Goal: Information Seeking & Learning: Learn about a topic

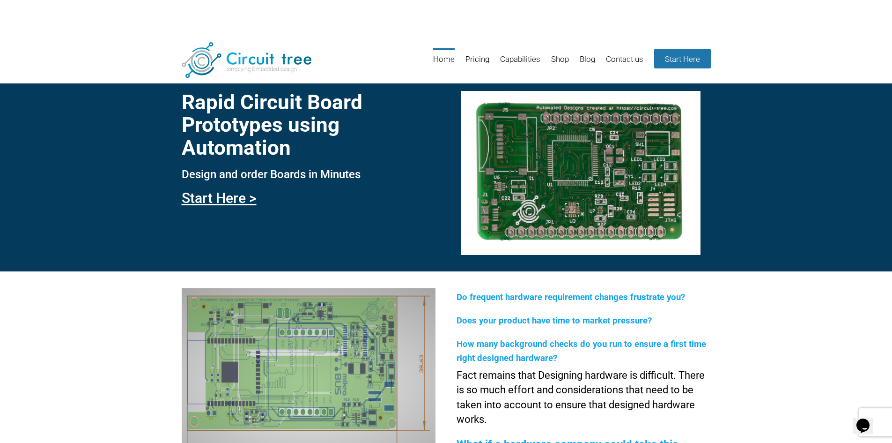
click at [68, 176] on div "Rapid Circuit Board Prototypes using Automation Design and order Boards in Minu…" at bounding box center [446, 168] width 892 height 207
click at [591, 59] on link "Blog" at bounding box center [587, 63] width 15 height 30
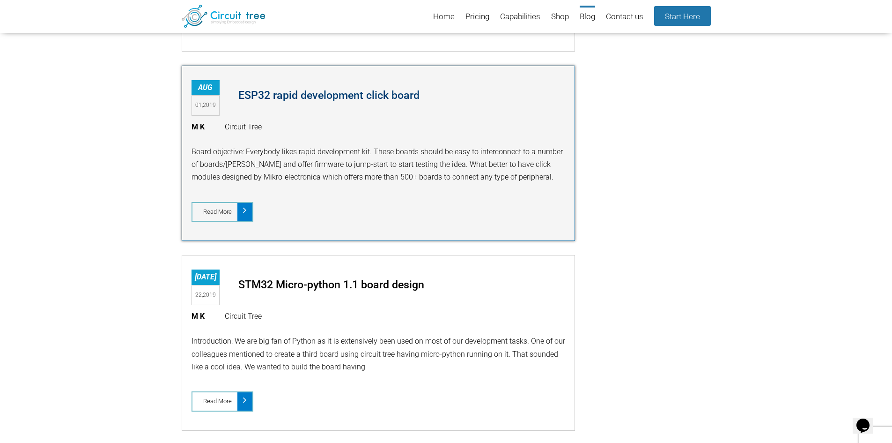
scroll to position [1627, 0]
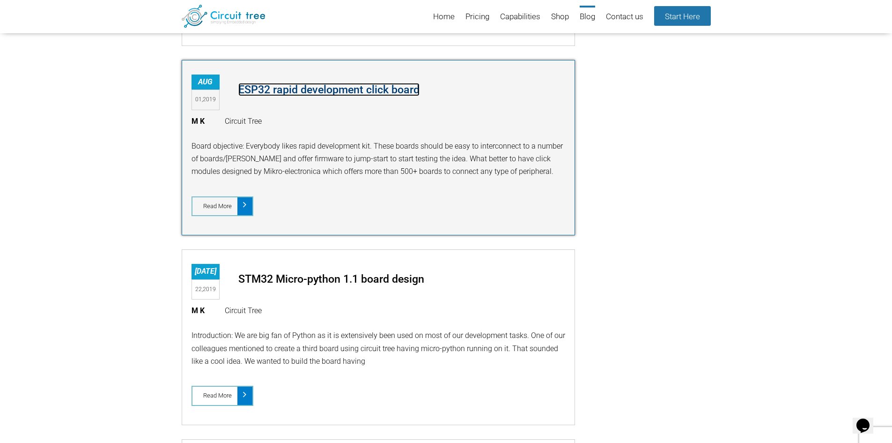
click at [325, 89] on link "ESP32 rapid development click board" at bounding box center [328, 89] width 181 height 13
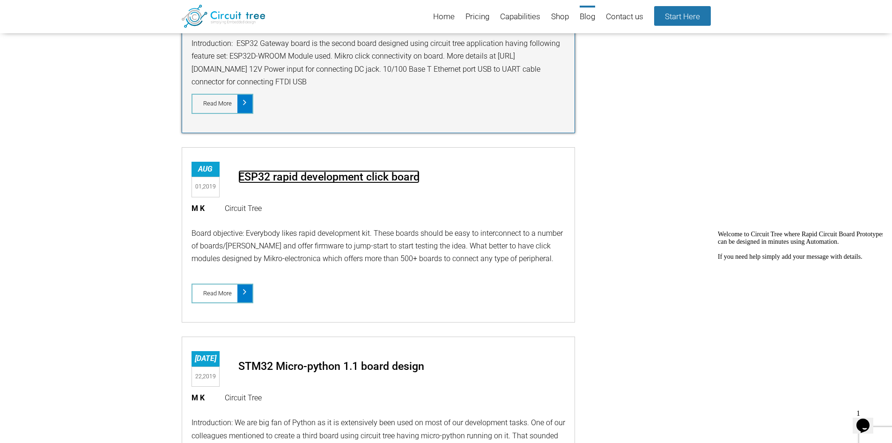
scroll to position [1580, 0]
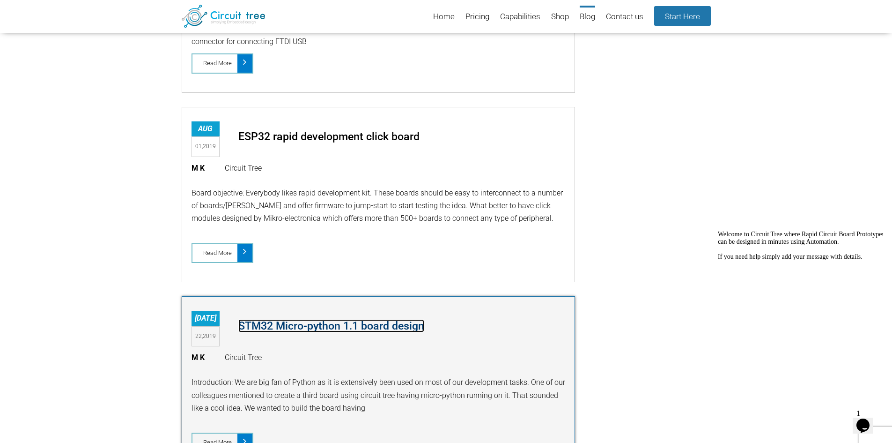
click at [352, 326] on link "STM32 Micro-python 1.1 board design" at bounding box center [331, 325] width 186 height 13
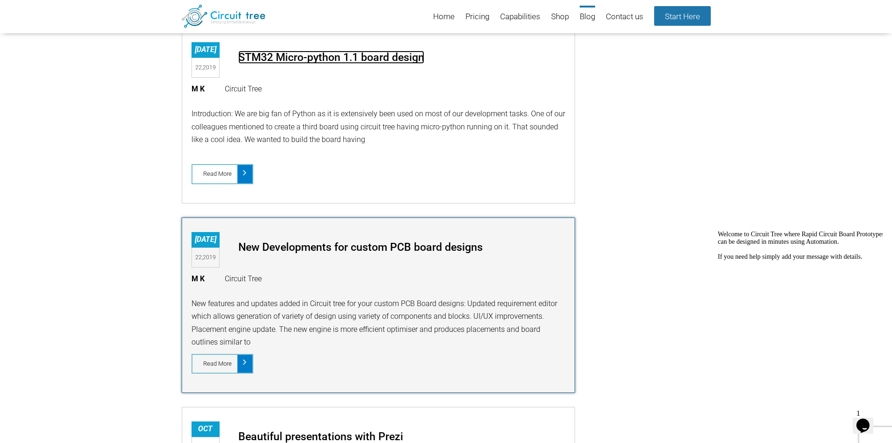
scroll to position [1908, 0]
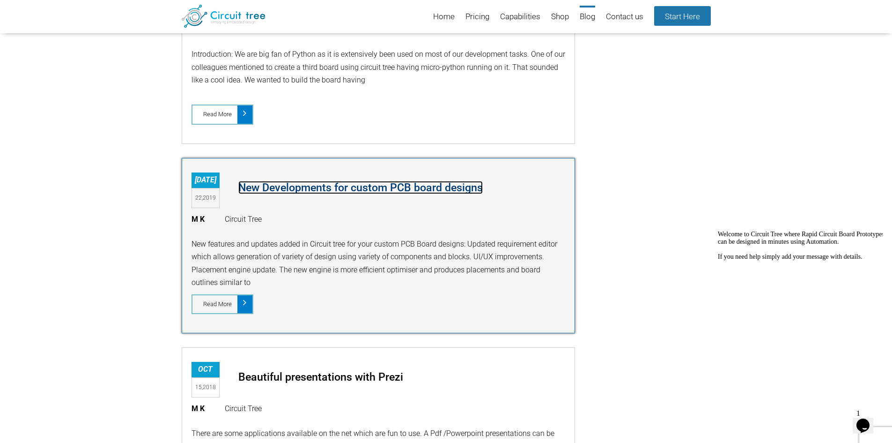
click at [376, 189] on link "New Developments for custom PCB board designs" at bounding box center [360, 187] width 245 height 13
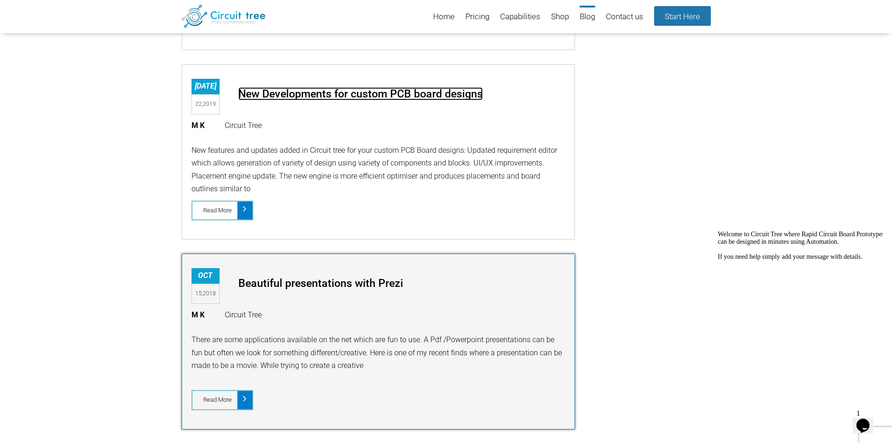
scroll to position [2096, 0]
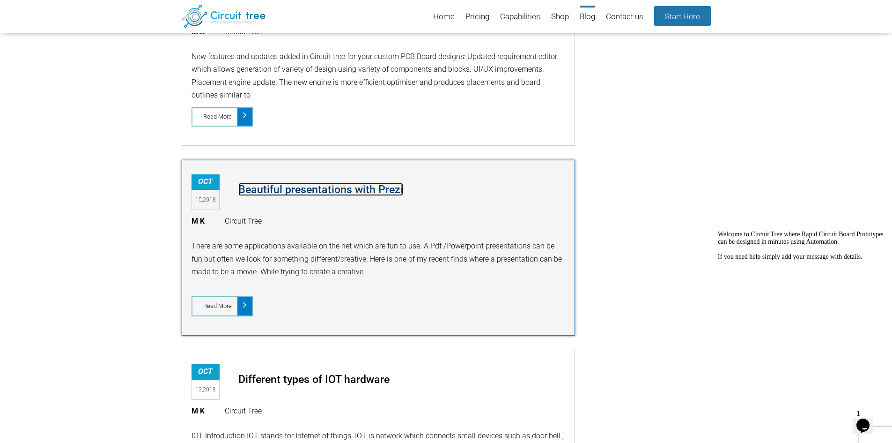
click at [346, 188] on link "Beautiful presentations with Prezi" at bounding box center [320, 189] width 165 height 13
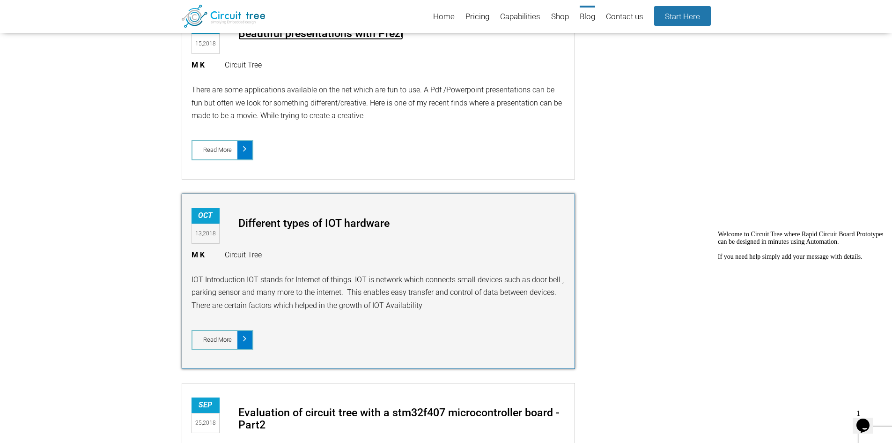
scroll to position [2283, 0]
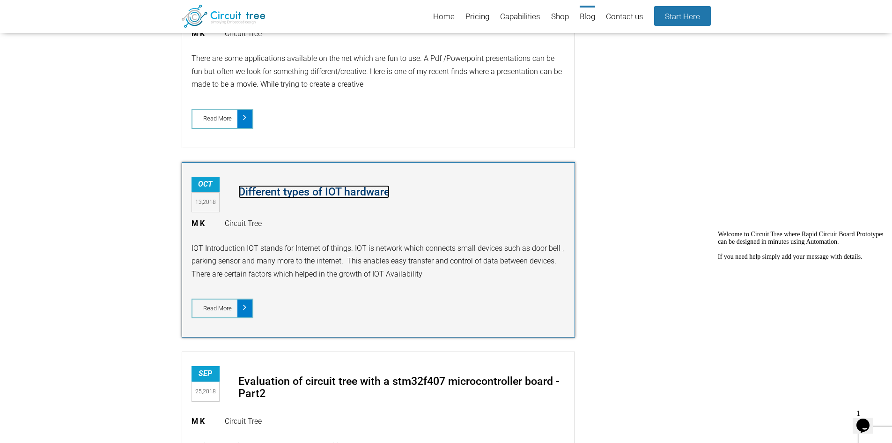
click at [346, 192] on link "Different types of IOT hardware" at bounding box center [313, 191] width 151 height 13
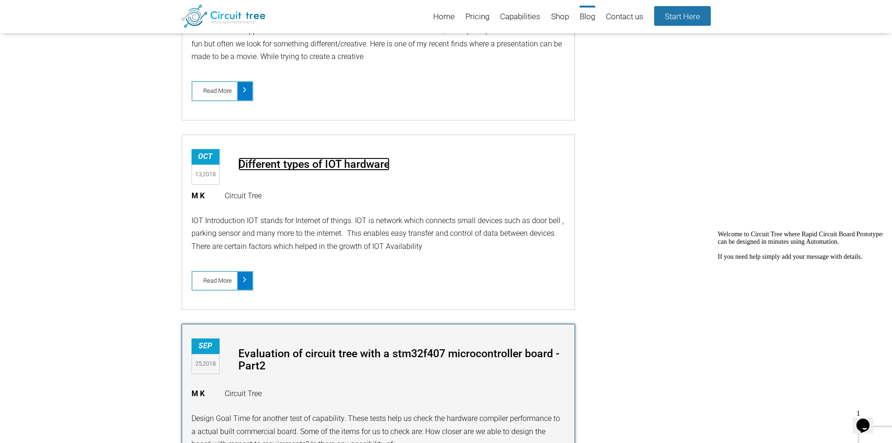
scroll to position [2424, 0]
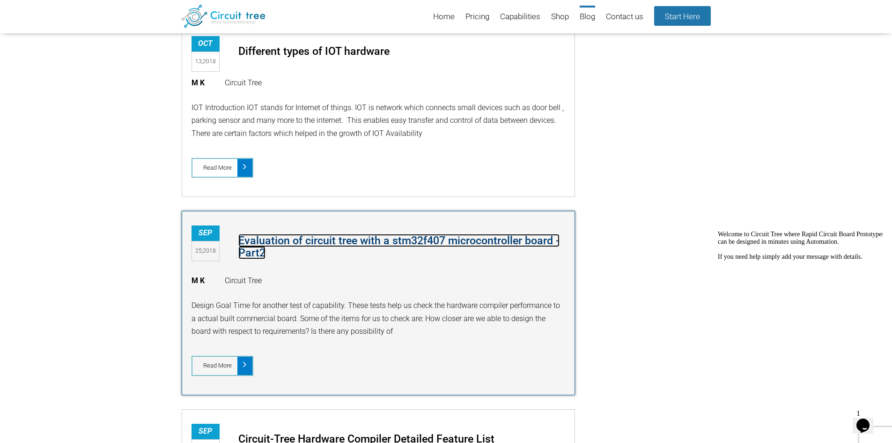
click at [363, 238] on link "Evaluation of circuit tree with a stm32f407 microcontroller board -Part2" at bounding box center [398, 246] width 321 height 25
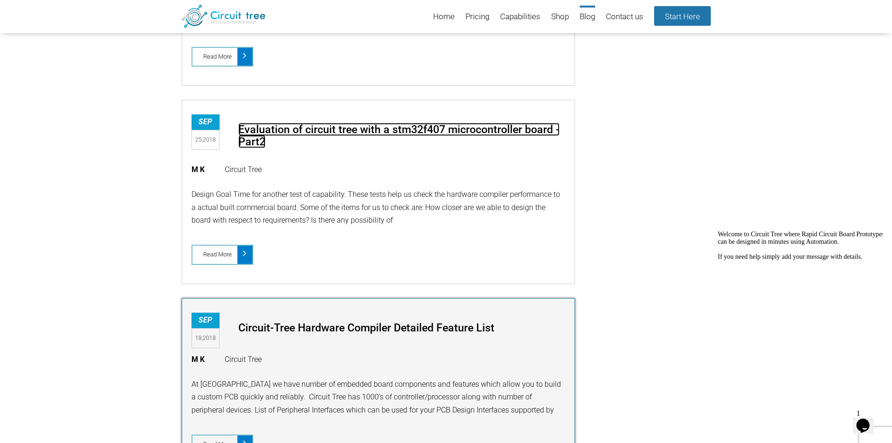
scroll to position [2658, 0]
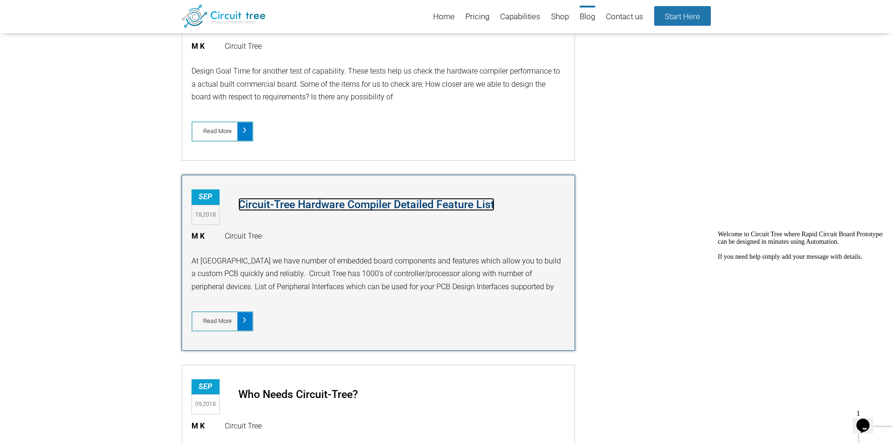
click at [362, 204] on link "Circuit-Tree Hardware Compiler Detailed Feature List" at bounding box center [366, 204] width 256 height 13
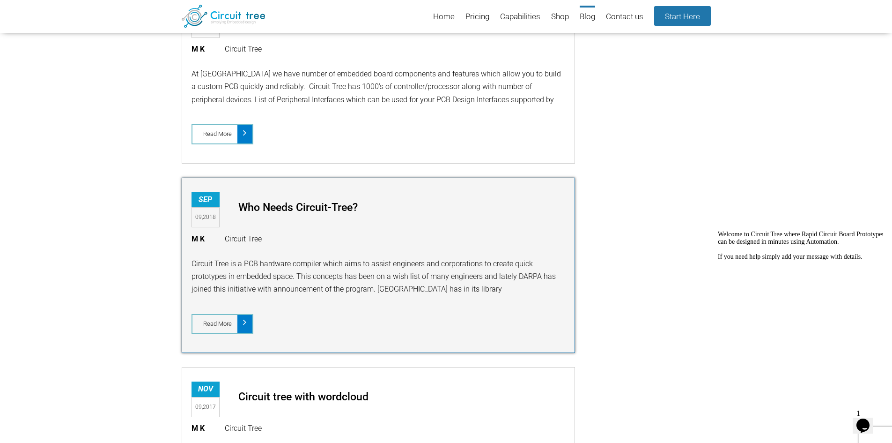
scroll to position [2845, 0]
click at [342, 206] on link "Who Needs Circuit-Tree?" at bounding box center [297, 206] width 119 height 13
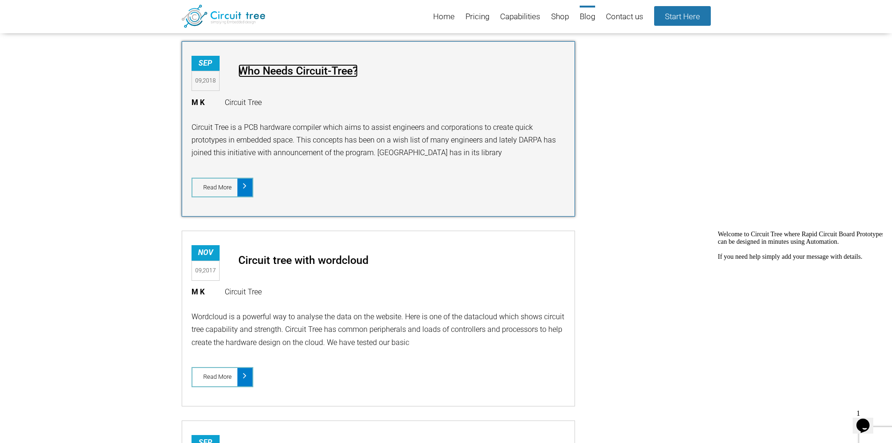
scroll to position [2986, 0]
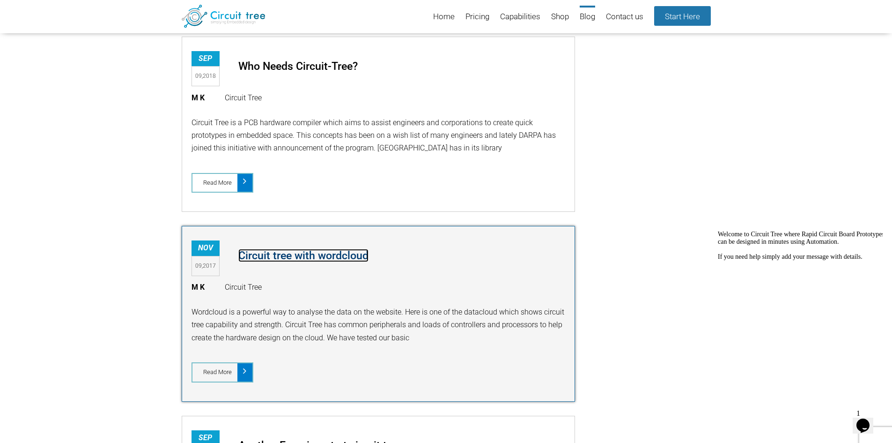
click at [345, 255] on link "Circuit tree with wordcloud" at bounding box center [303, 255] width 130 height 13
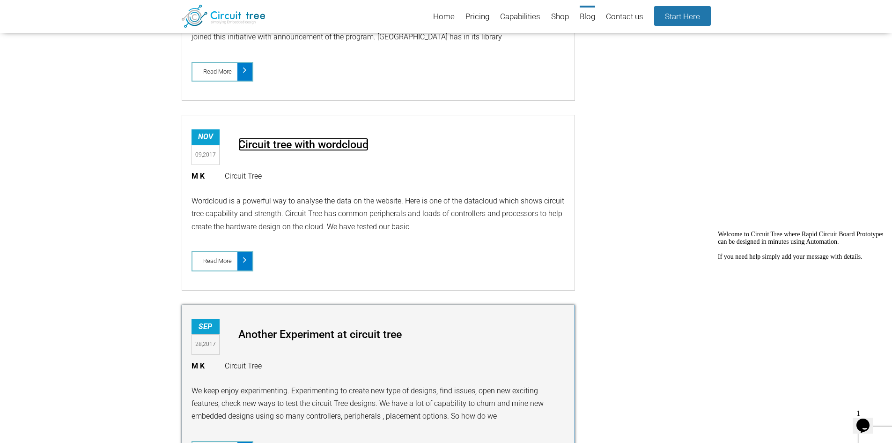
scroll to position [3173, 0]
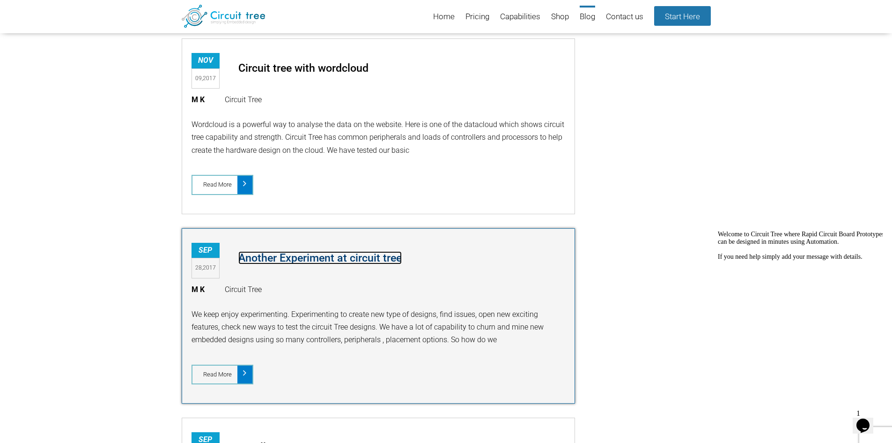
click at [357, 255] on link "Another Experiment at circuit tree" at bounding box center [320, 257] width 164 height 13
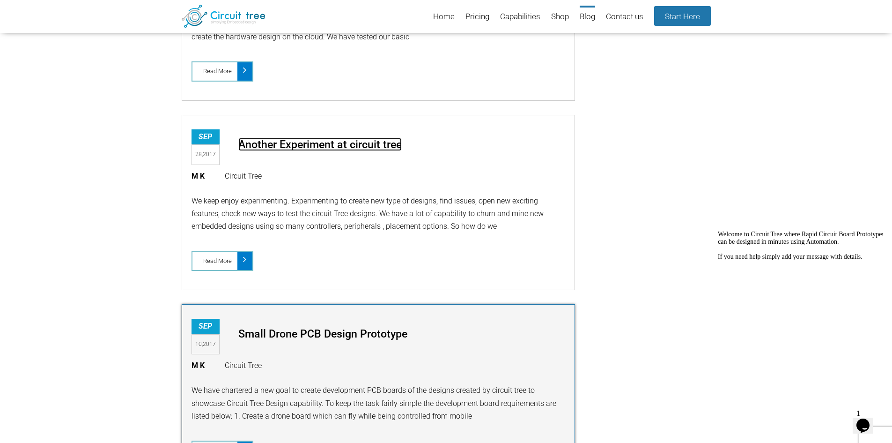
scroll to position [3407, 0]
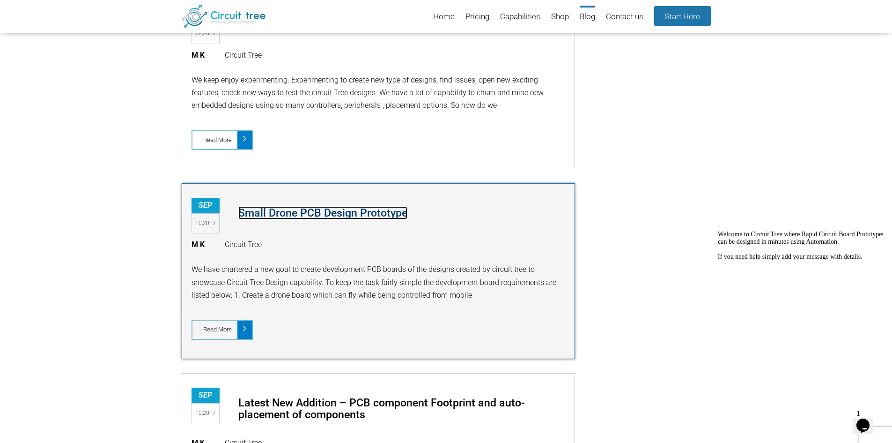
click at [362, 211] on link "Small Drone PCB Design Prototype" at bounding box center [322, 212] width 169 height 13
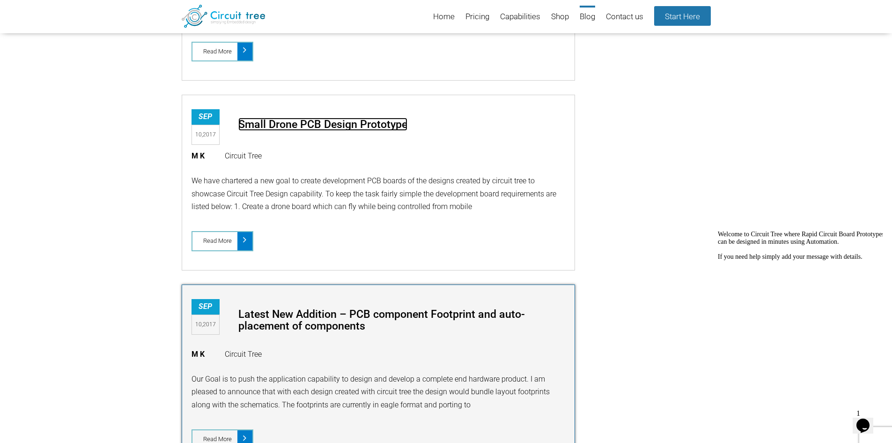
scroll to position [3548, 0]
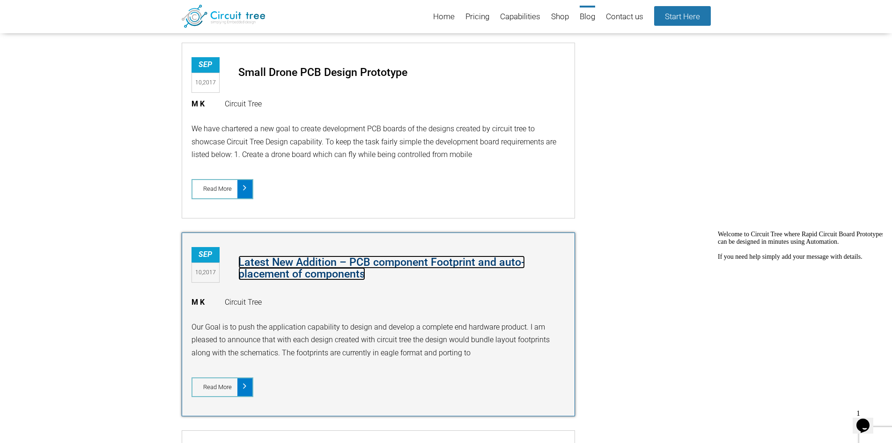
click at [356, 262] on link "Latest New Addition – PCB component Footprint and auto-placement of components" at bounding box center [381, 267] width 287 height 25
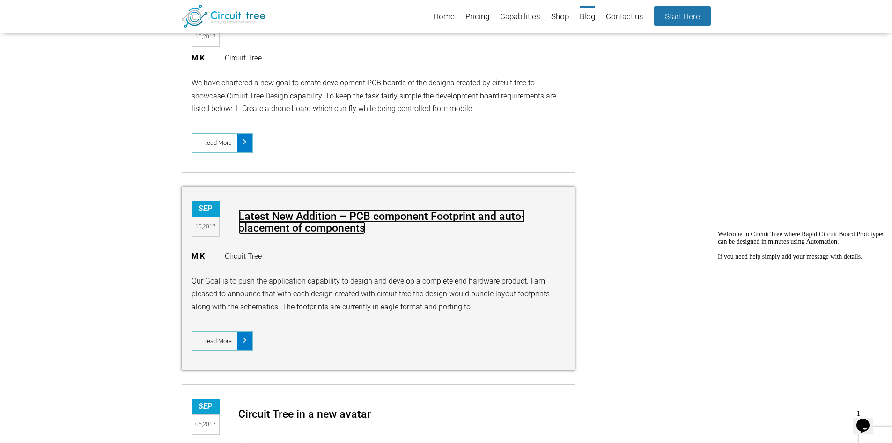
scroll to position [3689, 0]
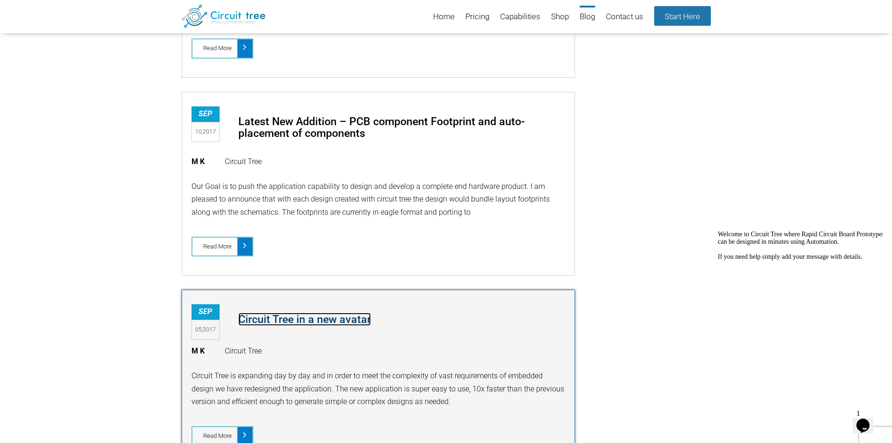
click at [350, 320] on link "Circuit Tree in a new avatar" at bounding box center [304, 318] width 133 height 13
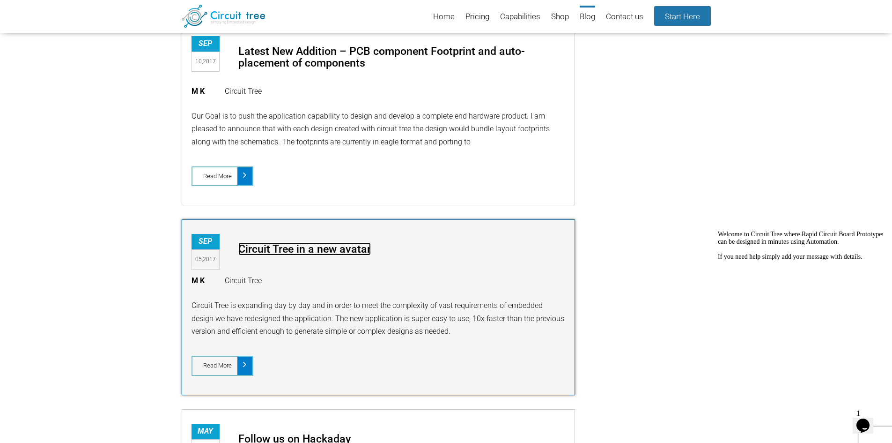
scroll to position [3876, 0]
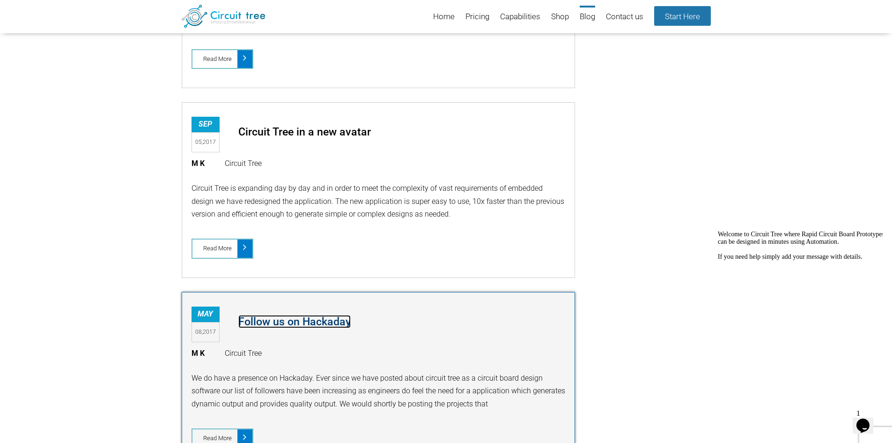
click at [335, 318] on link "Follow us on Hackaday" at bounding box center [294, 321] width 112 height 13
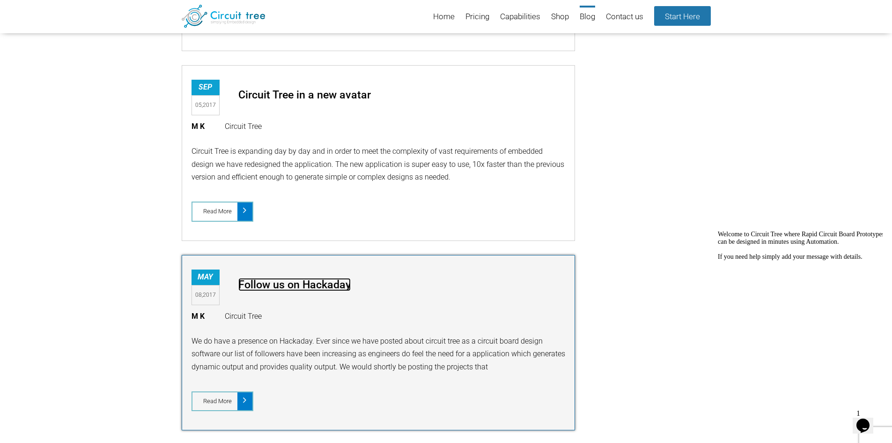
scroll to position [4016, 0]
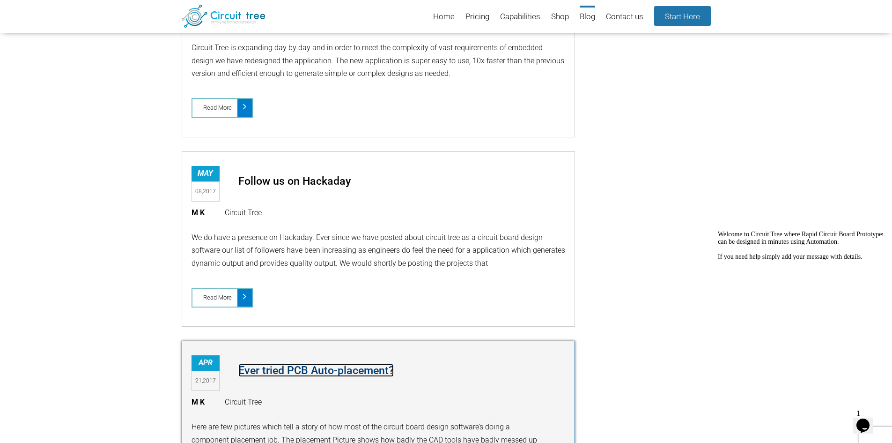
click at [314, 372] on link "Ever tried PCB Auto-placement?" at bounding box center [316, 370] width 156 height 13
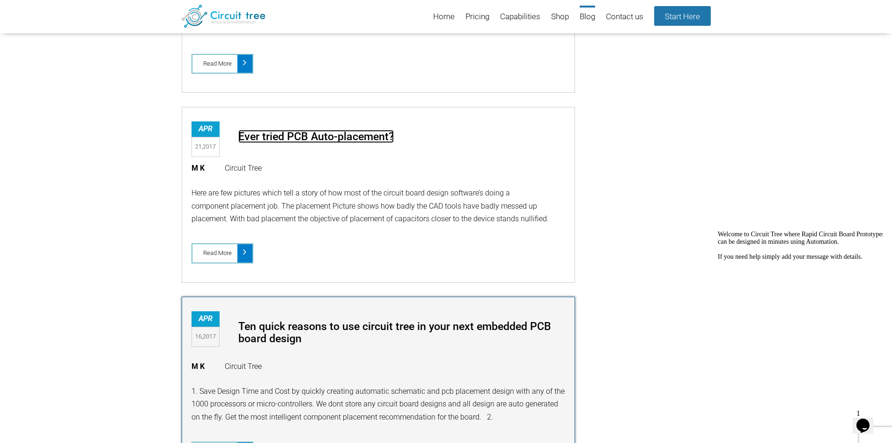
scroll to position [4251, 0]
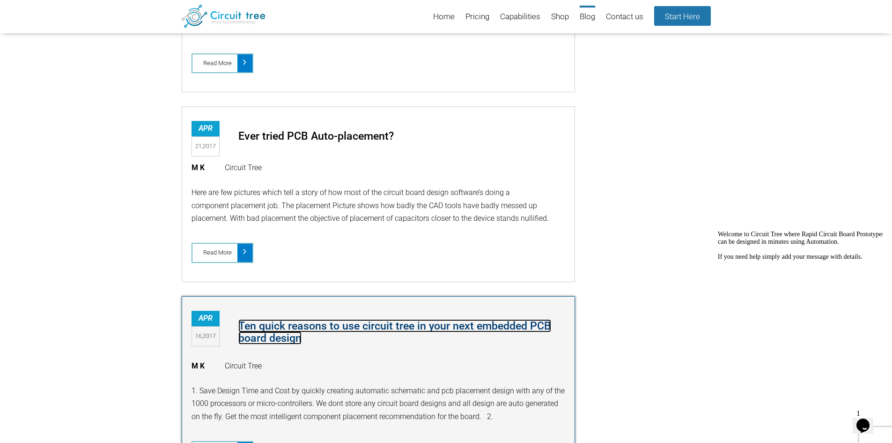
click at [337, 323] on link "Ten quick reasons to use circuit tree in your next embedded PCB board design" at bounding box center [394, 331] width 313 height 25
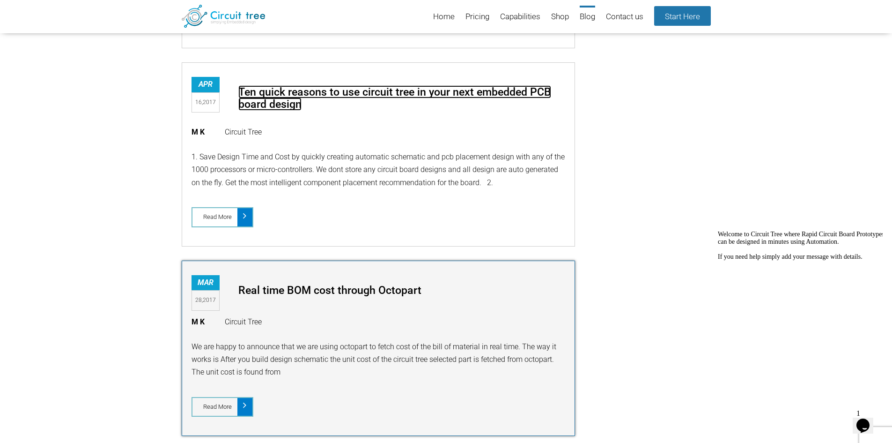
scroll to position [4485, 0]
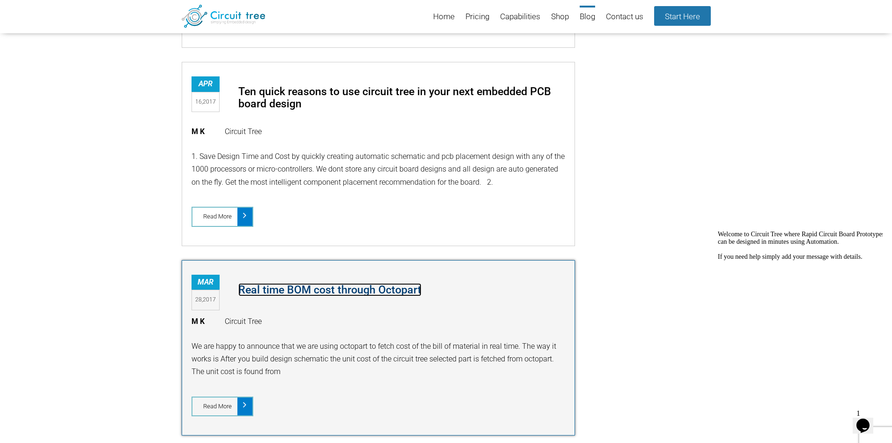
click at [350, 286] on link "Real time BOM cost through Octopart" at bounding box center [329, 289] width 183 height 13
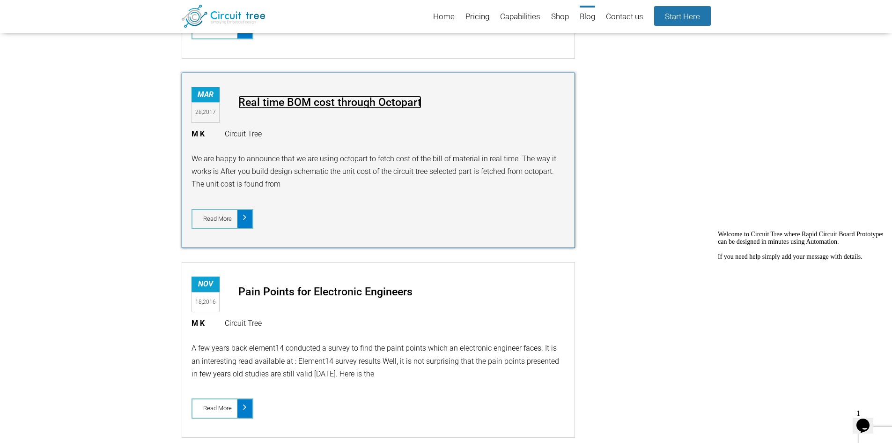
scroll to position [4719, 0]
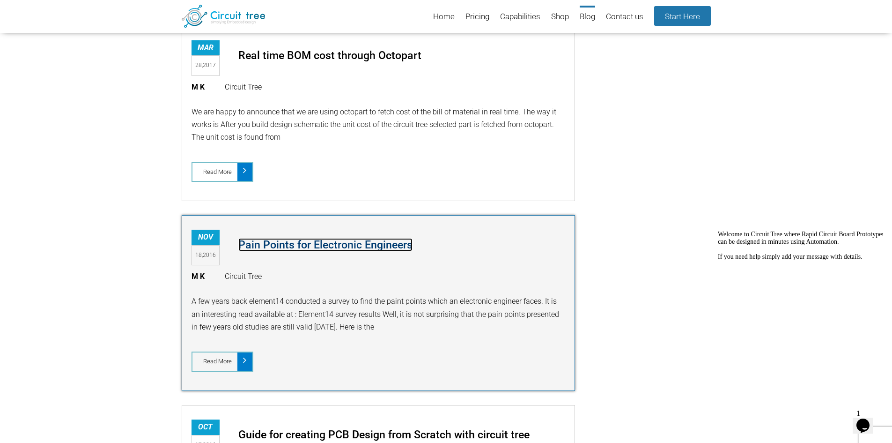
click at [354, 240] on link "Pain Points for Electronic Engineers" at bounding box center [325, 244] width 174 height 13
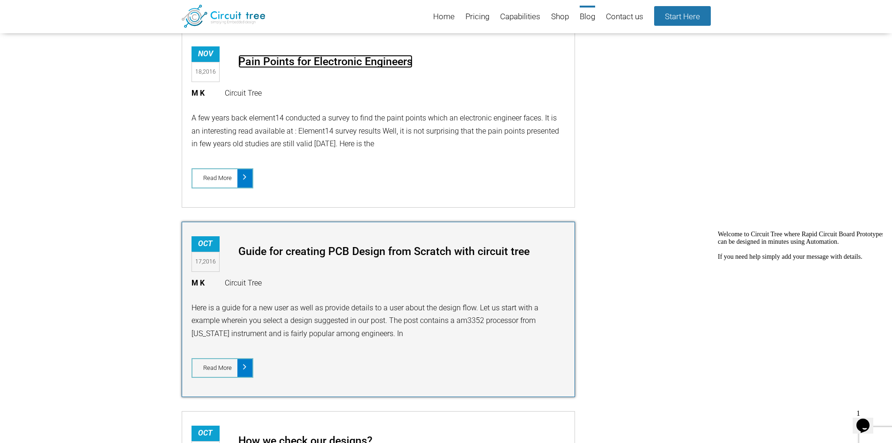
scroll to position [4907, 0]
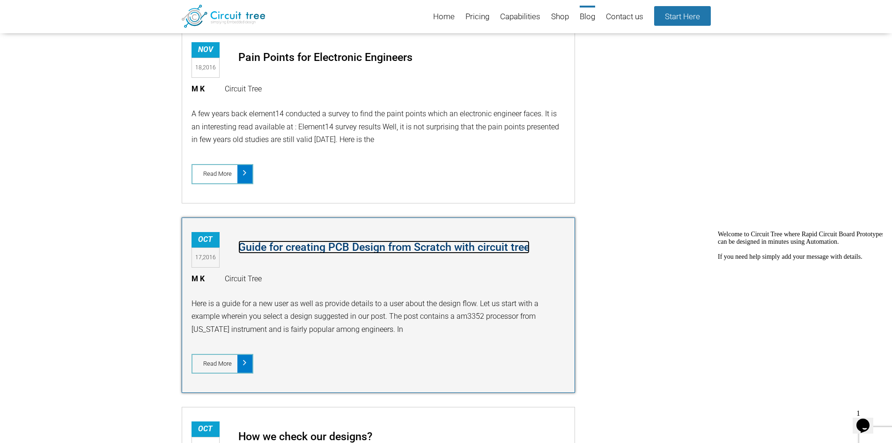
click at [381, 250] on link "Guide for creating PCB Design from Scratch with circuit tree" at bounding box center [383, 246] width 291 height 13
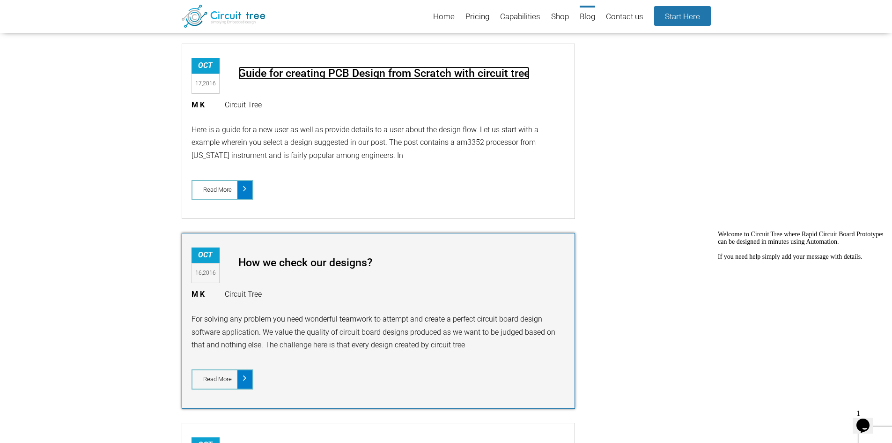
scroll to position [5094, 0]
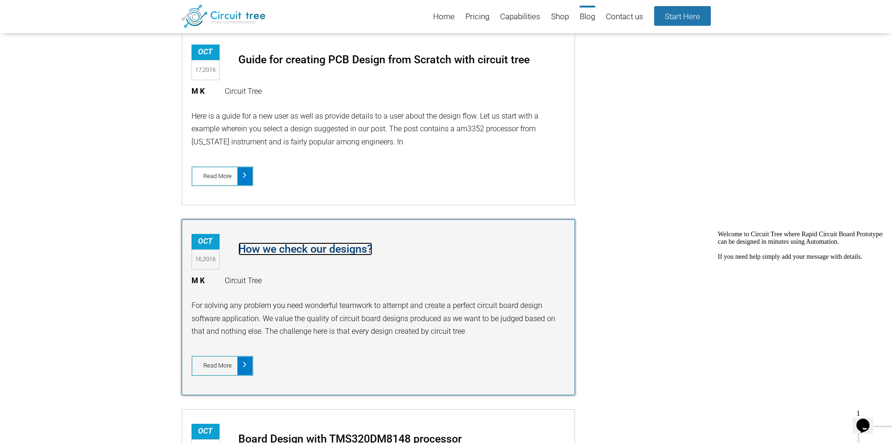
click at [348, 244] on link "How we check our designs?" at bounding box center [305, 248] width 134 height 13
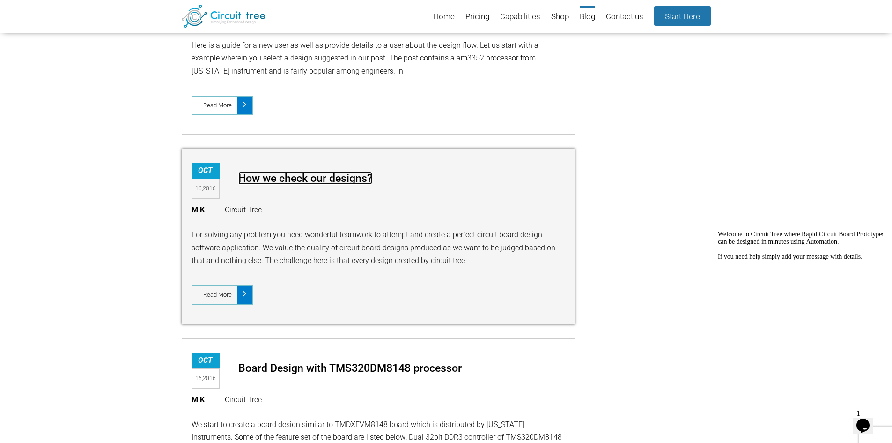
scroll to position [5235, 0]
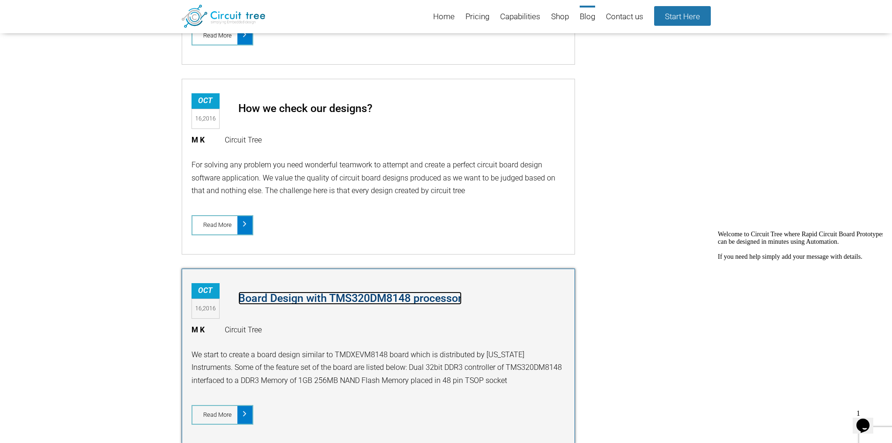
click at [381, 296] on link "Board Design with TMS320DM8148 processor" at bounding box center [349, 297] width 223 height 13
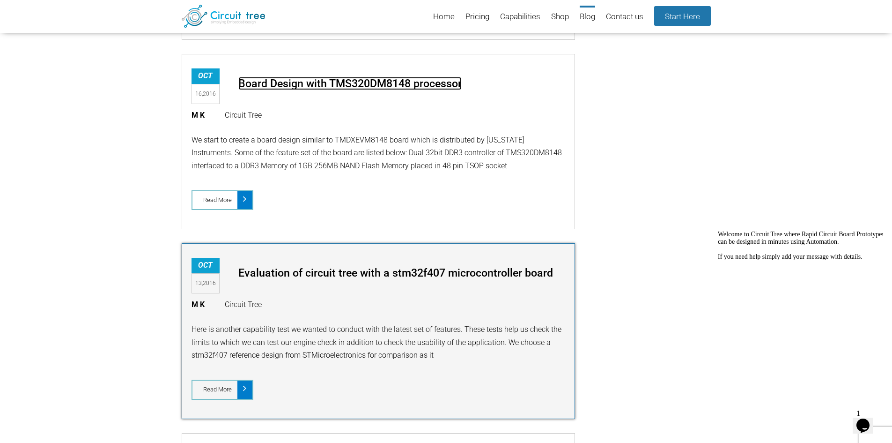
scroll to position [5469, 0]
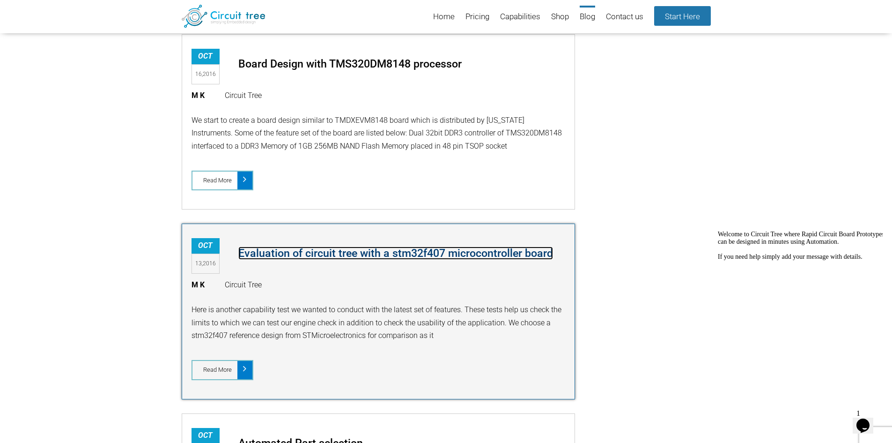
click at [384, 251] on link "Evaluation of circuit tree with a stm32f407 microcontroller board" at bounding box center [395, 252] width 315 height 13
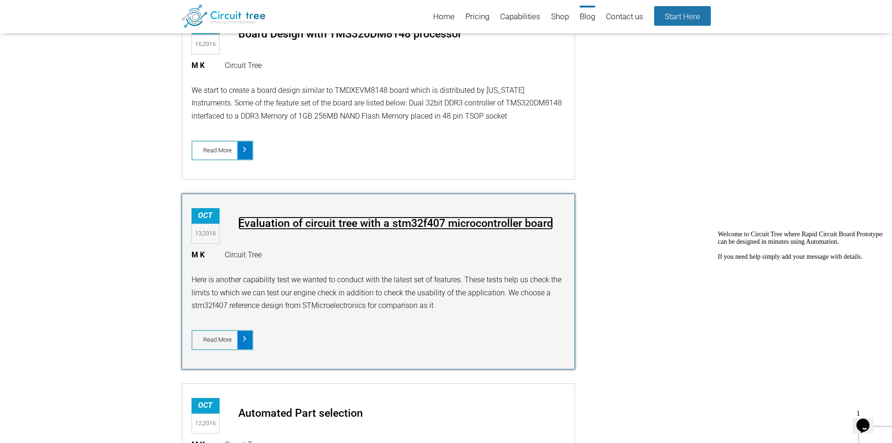
scroll to position [0, 0]
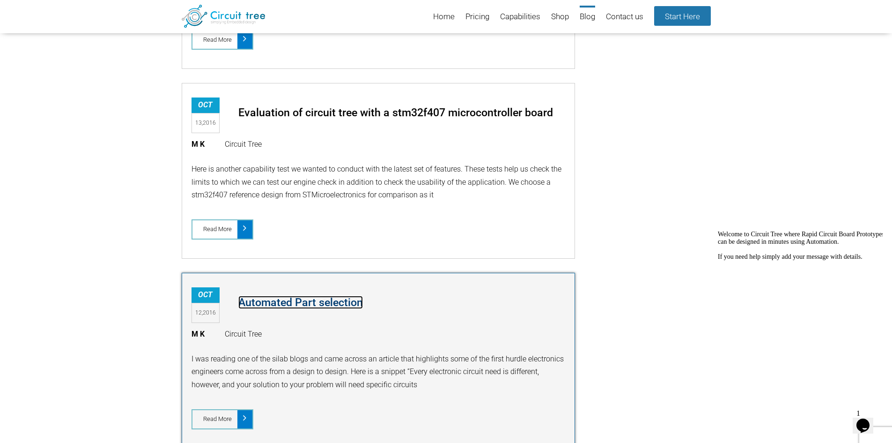
click at [343, 303] on link "Automated Part selection" at bounding box center [300, 302] width 125 height 13
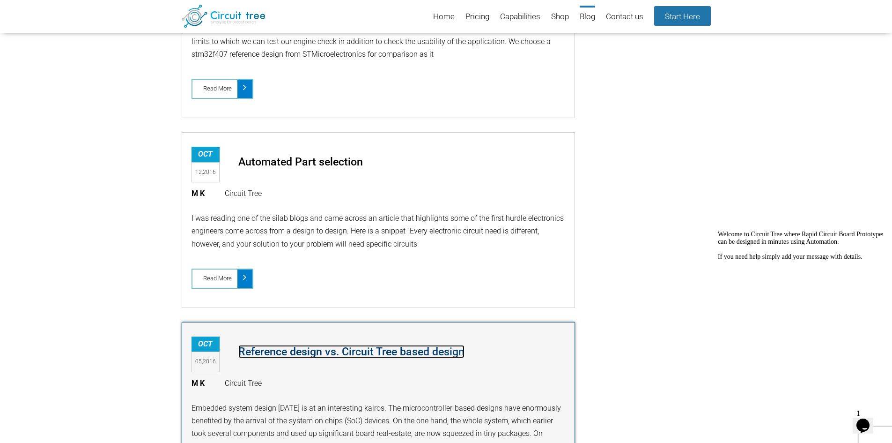
click at [399, 355] on link "Reference design vs. Circuit Tree based design" at bounding box center [351, 351] width 226 height 13
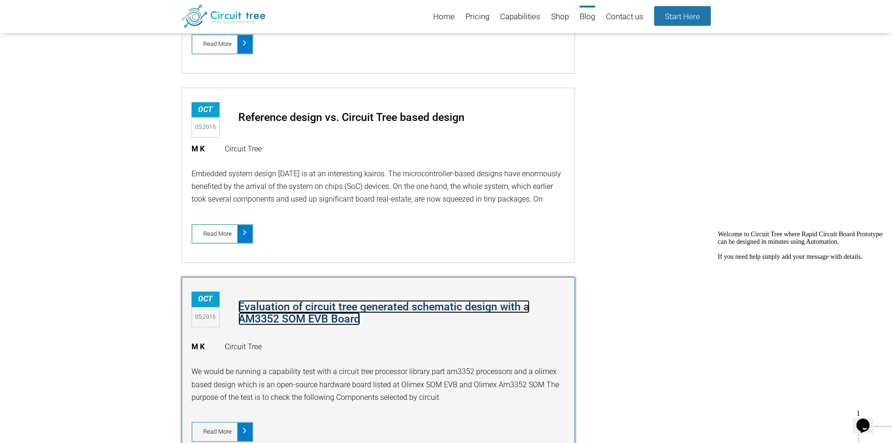
click at [386, 308] on link "Evaluation of circuit tree generated schematic design with a AM3352 SOM EVB Boa…" at bounding box center [383, 312] width 291 height 25
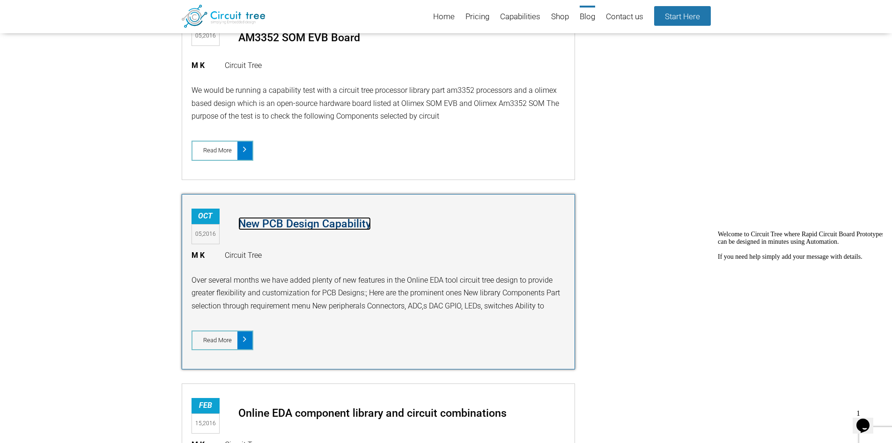
click at [336, 223] on link "New PCB Design Capability" at bounding box center [304, 223] width 133 height 13
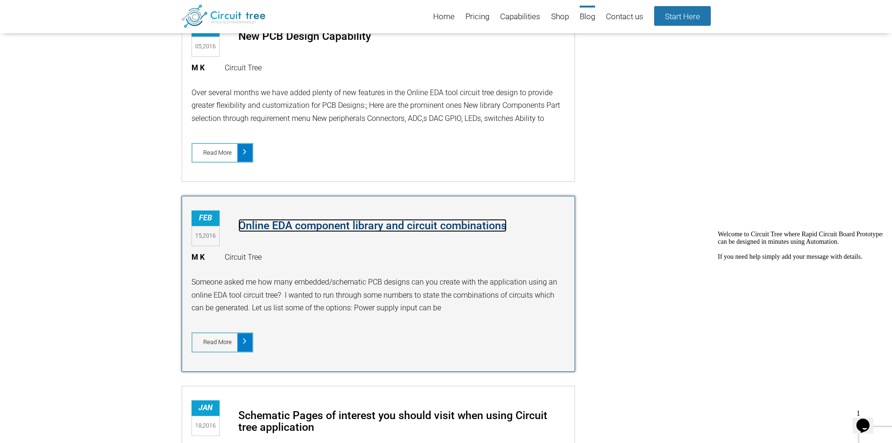
click at [410, 227] on link "Online EDA component library and circuit combinations" at bounding box center [372, 225] width 268 height 13
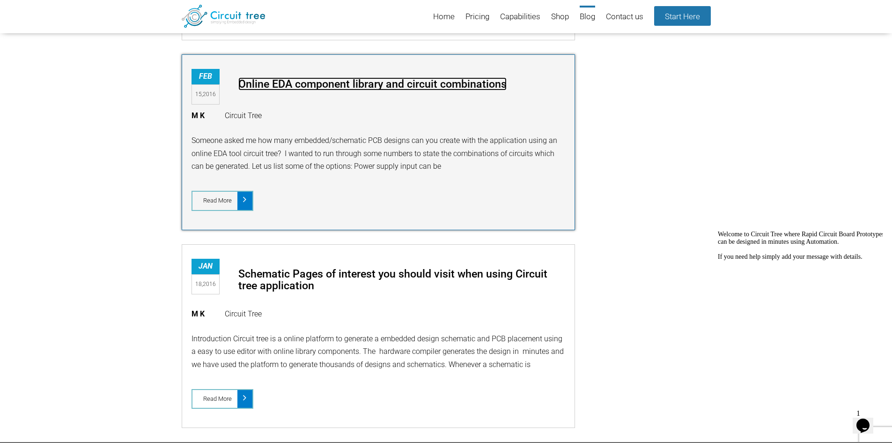
scroll to position [6618, 0]
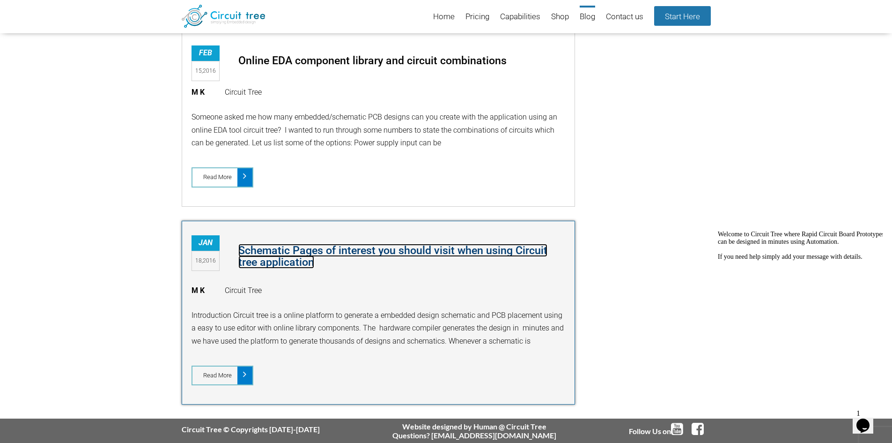
click at [421, 248] on link "Schematic Pages of interest you should visit when using Circuit tree application" at bounding box center [392, 256] width 309 height 25
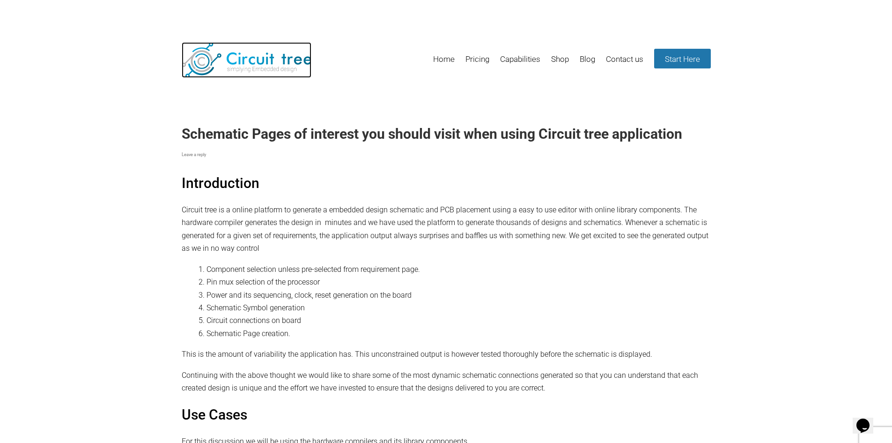
drag, startPoint x: 0, startPoint y: 0, endPoint x: 254, endPoint y: 59, distance: 261.0
click at [254, 59] on img at bounding box center [247, 60] width 130 height 36
